Goal: Task Accomplishment & Management: Manage account settings

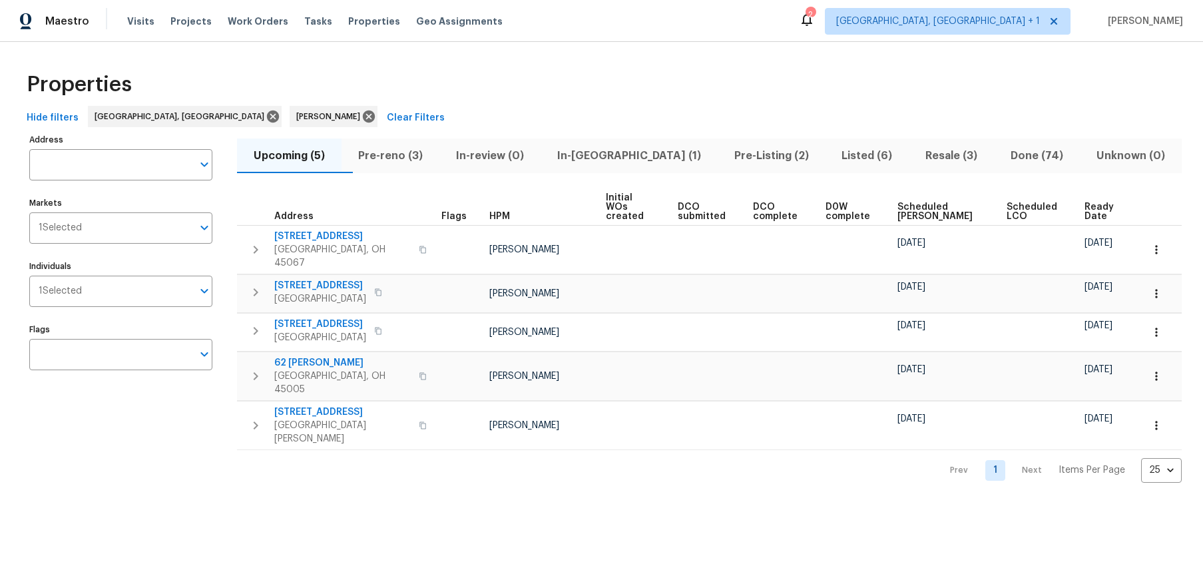
click at [922, 154] on span "Resale (3)" at bounding box center [950, 155] width 69 height 19
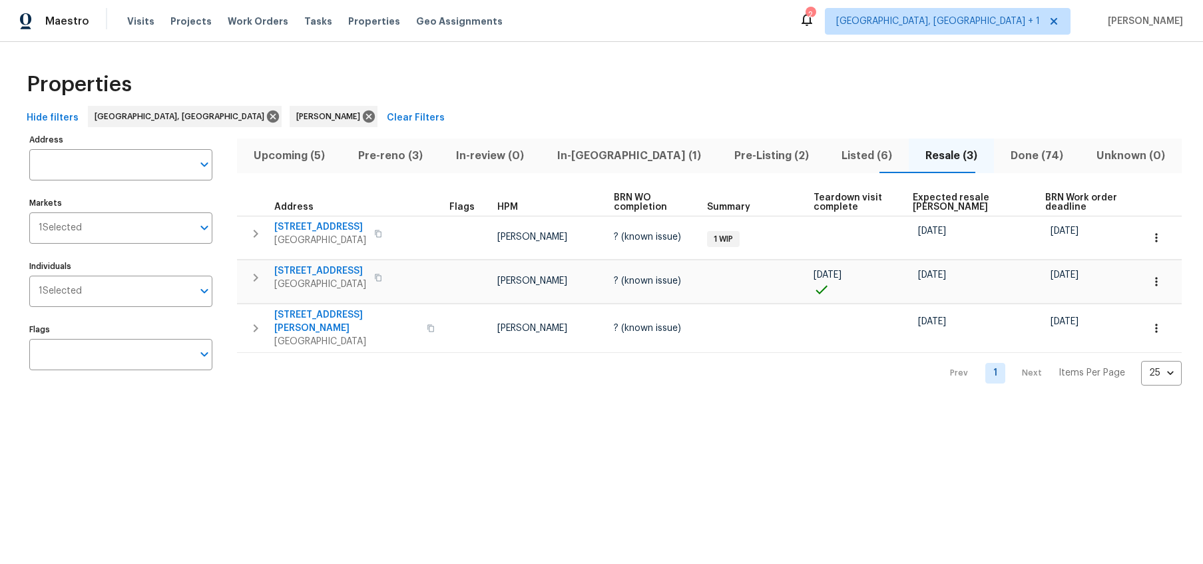
click at [833, 149] on span "Listed (6)" at bounding box center [867, 155] width 68 height 19
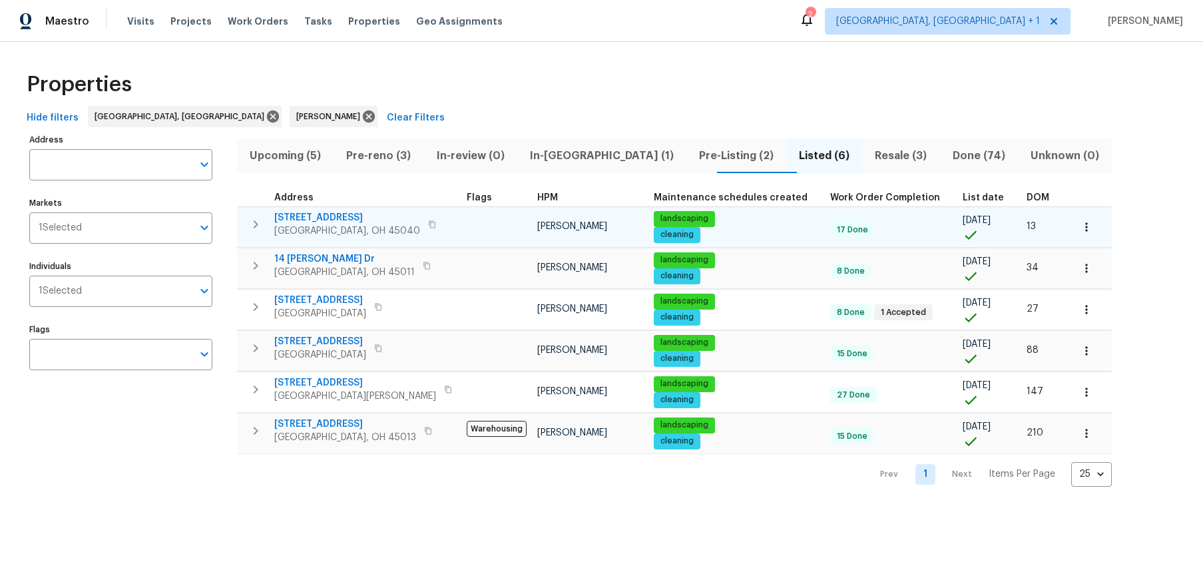
click at [1079, 220] on icon "button" at bounding box center [1085, 226] width 13 height 13
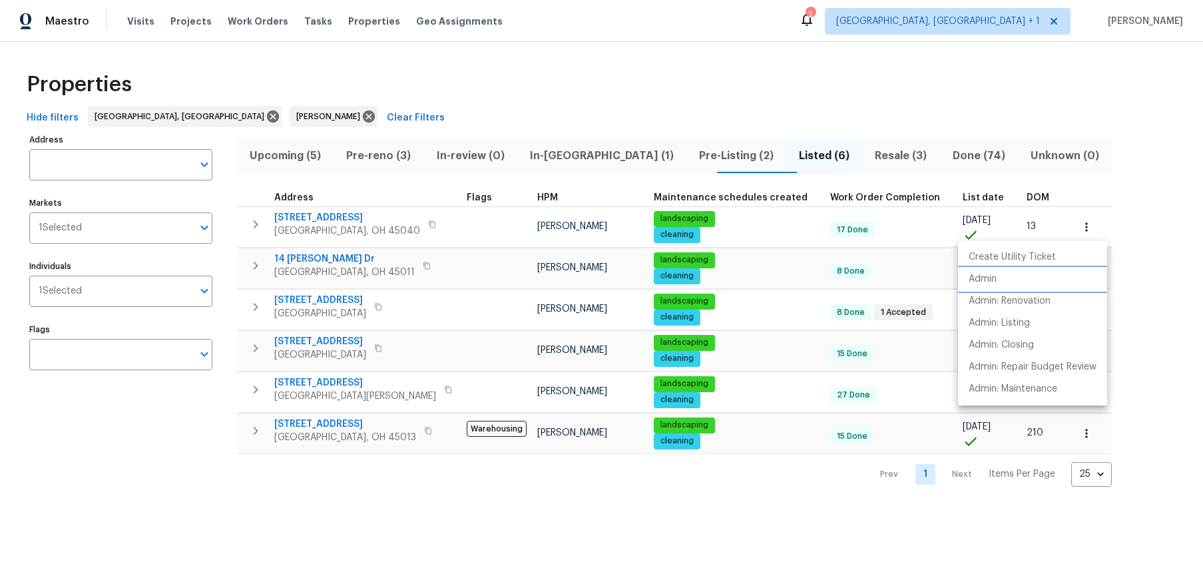
click at [989, 276] on p "Admin" at bounding box center [982, 279] width 28 height 14
click at [1135, 224] on div at bounding box center [601, 282] width 1203 height 564
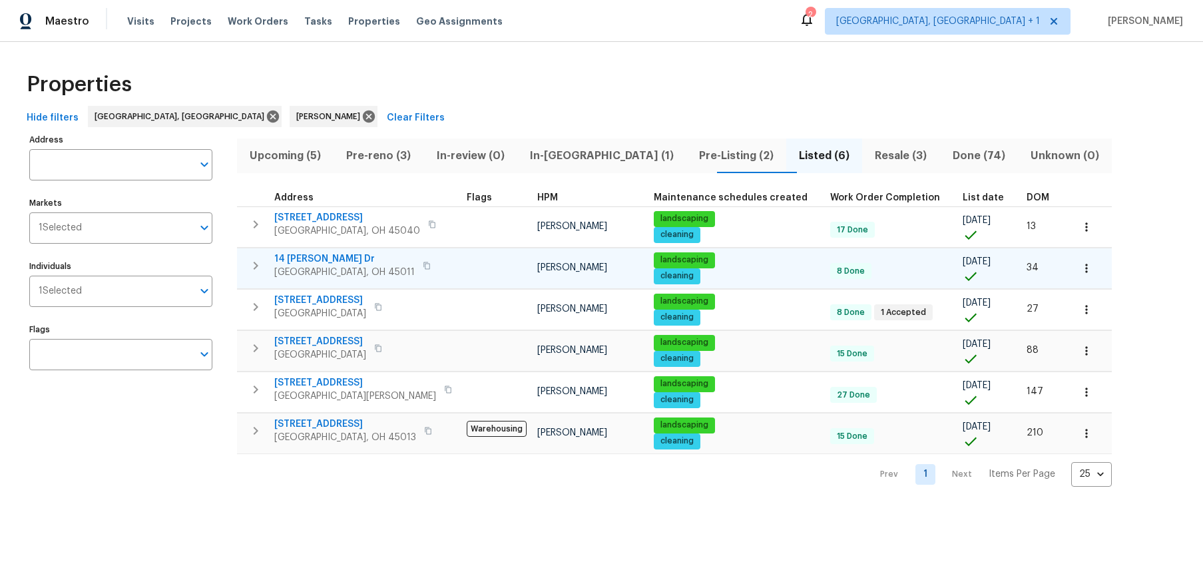
click at [1079, 268] on icon "button" at bounding box center [1085, 268] width 13 height 13
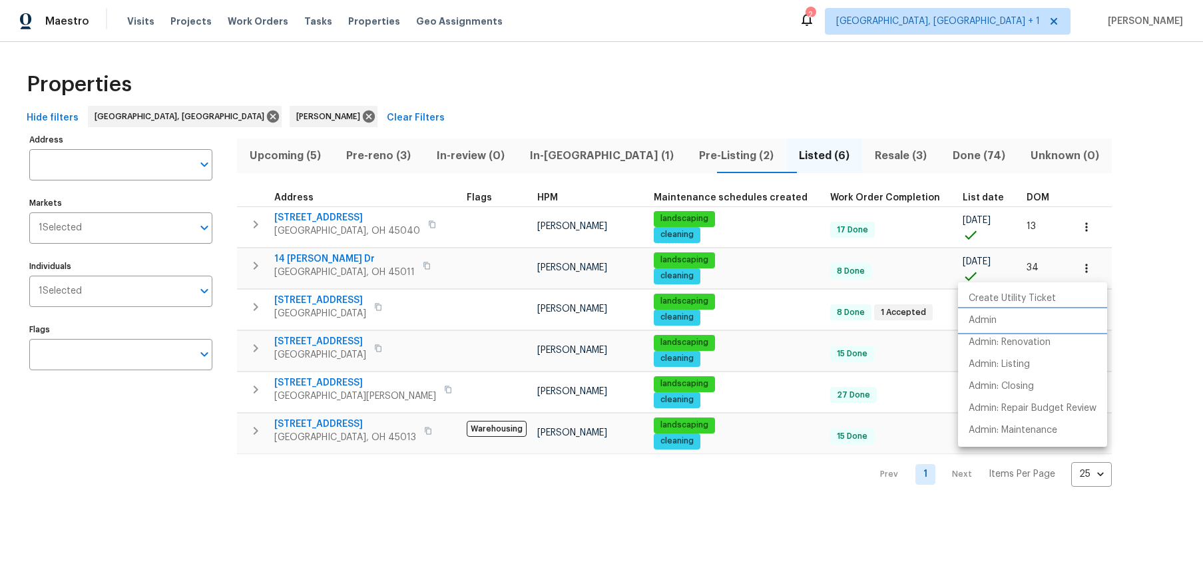
click at [1003, 321] on li "Admin" at bounding box center [1032, 320] width 149 height 22
click at [811, 116] on div at bounding box center [601, 282] width 1203 height 564
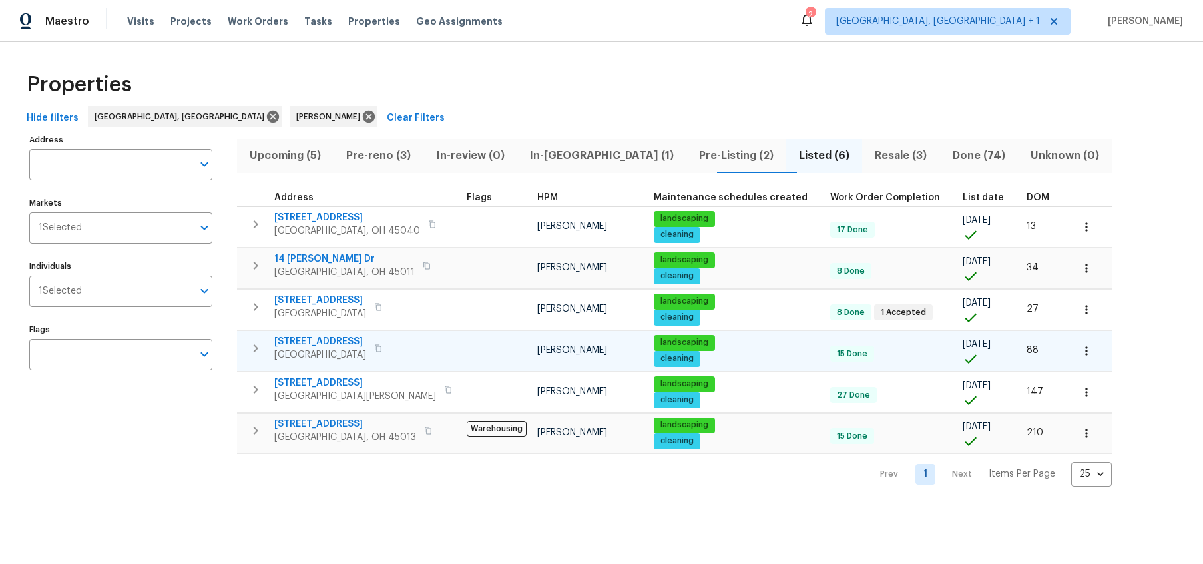
click at [1079, 350] on icon "button" at bounding box center [1085, 350] width 13 height 13
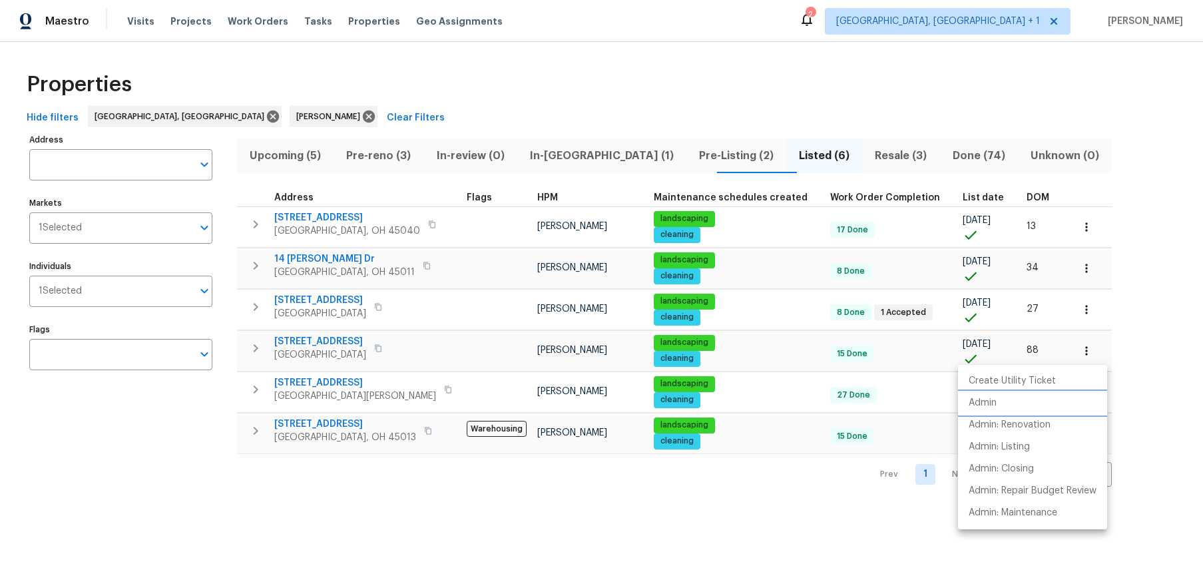
click at [1021, 405] on li "Admin" at bounding box center [1032, 403] width 149 height 22
click at [1103, 250] on div at bounding box center [601, 282] width 1203 height 564
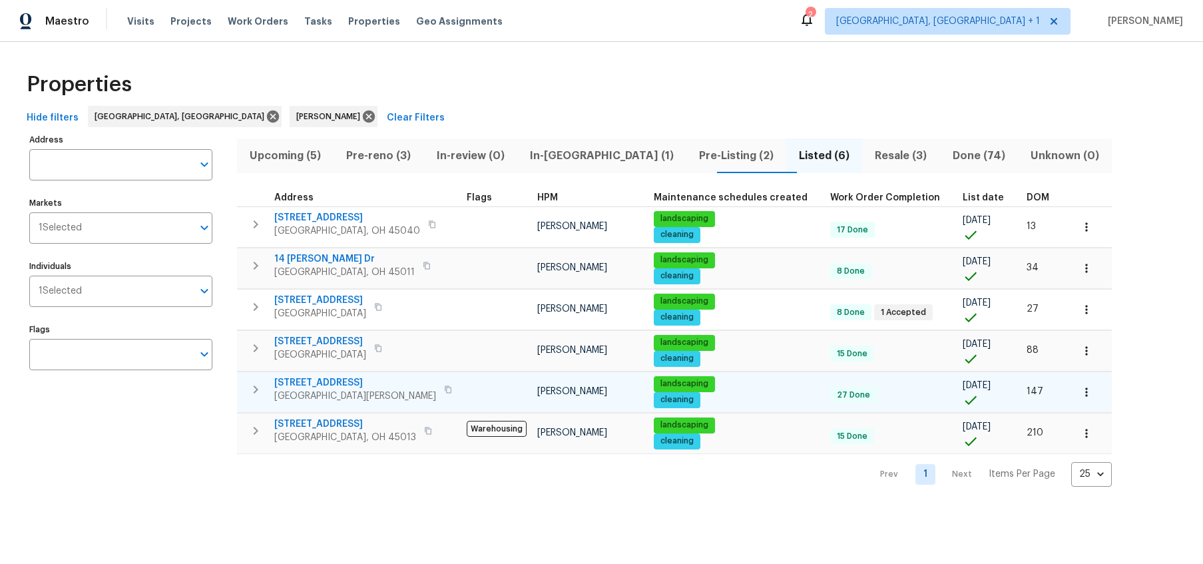
click at [1071, 387] on button "button" at bounding box center [1085, 391] width 29 height 29
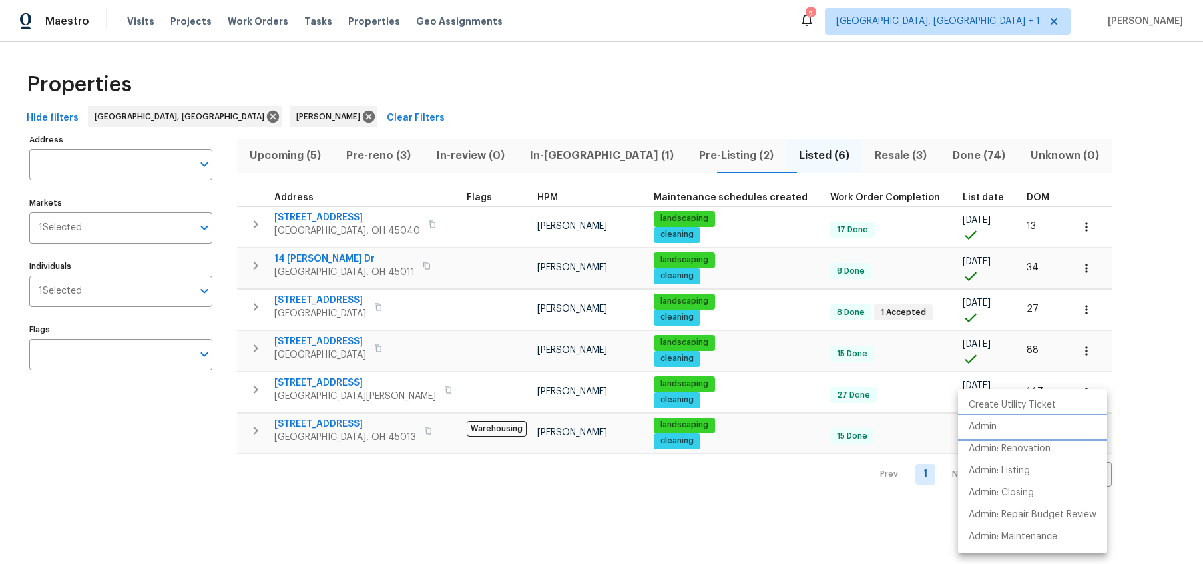
click at [1016, 424] on li "Admin" at bounding box center [1032, 427] width 149 height 22
